Goal: Find specific page/section: Find specific page/section

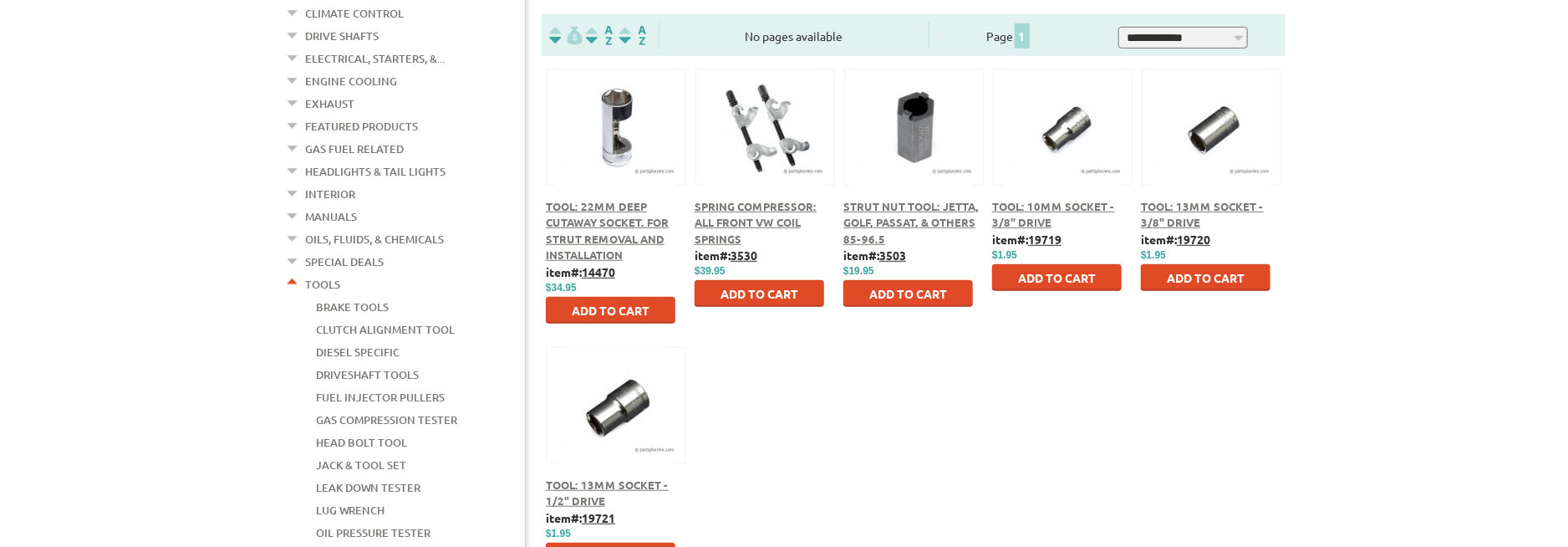
scroll to position [334, 0]
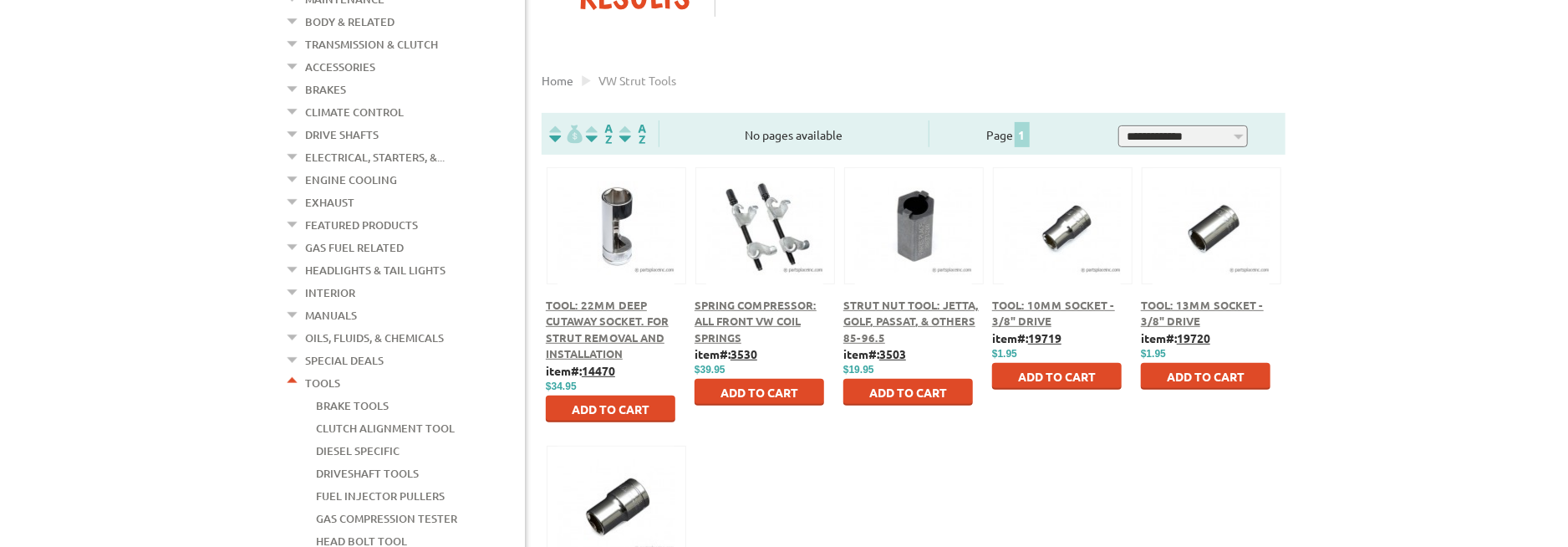
click at [595, 333] on span "Tool: 22mm Deep Cutaway Socket. For strut removal and installation" at bounding box center [607, 329] width 123 height 63
